Goal: Find specific page/section

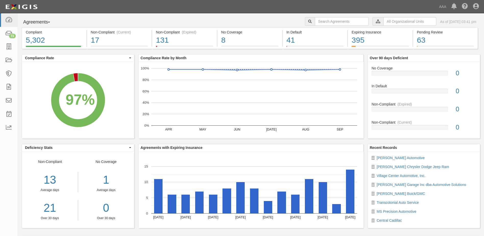
click at [50, 22] on span "button" at bounding box center [49, 22] width 2 height 1
click at [35, 33] on link "Parties" at bounding box center [42, 32] width 40 height 7
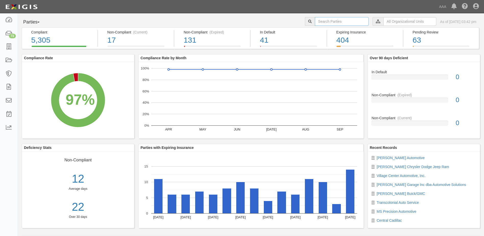
click at [329, 21] on input "text" at bounding box center [342, 21] width 54 height 9
type input "10474"
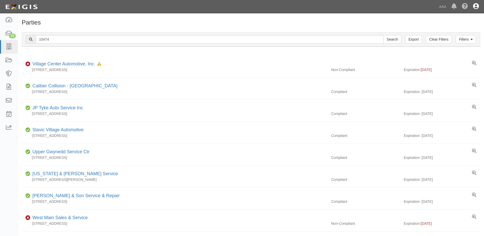
click at [475, 6] on icon at bounding box center [476, 7] width 6 height 6
click at [447, 29] on link "Sign Out" at bounding box center [461, 30] width 40 height 10
